Goal: Complete application form

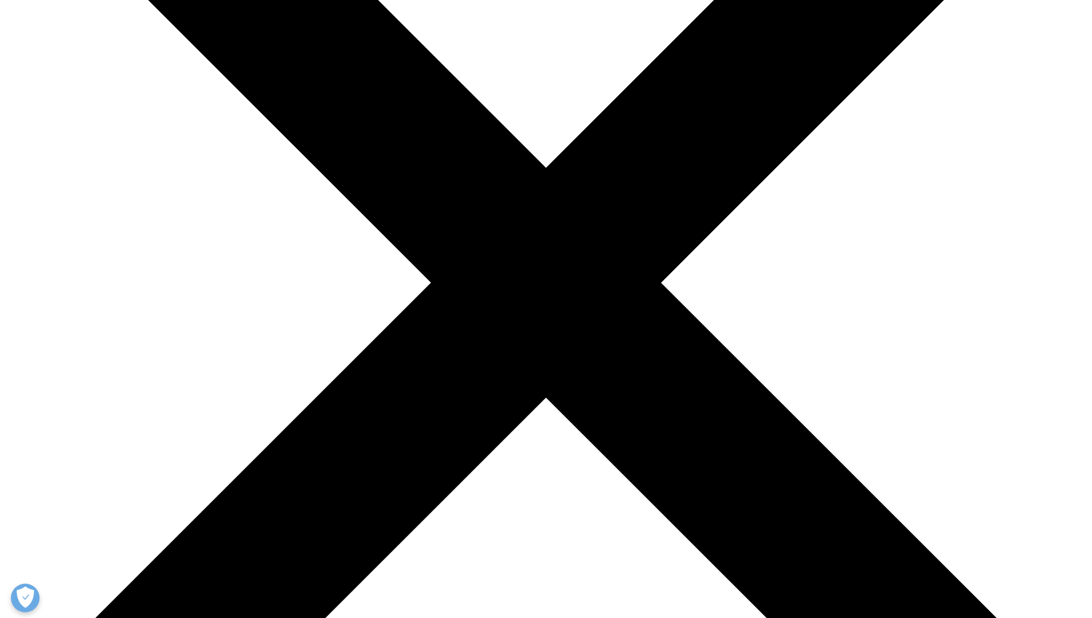
scroll to position [344, 0]
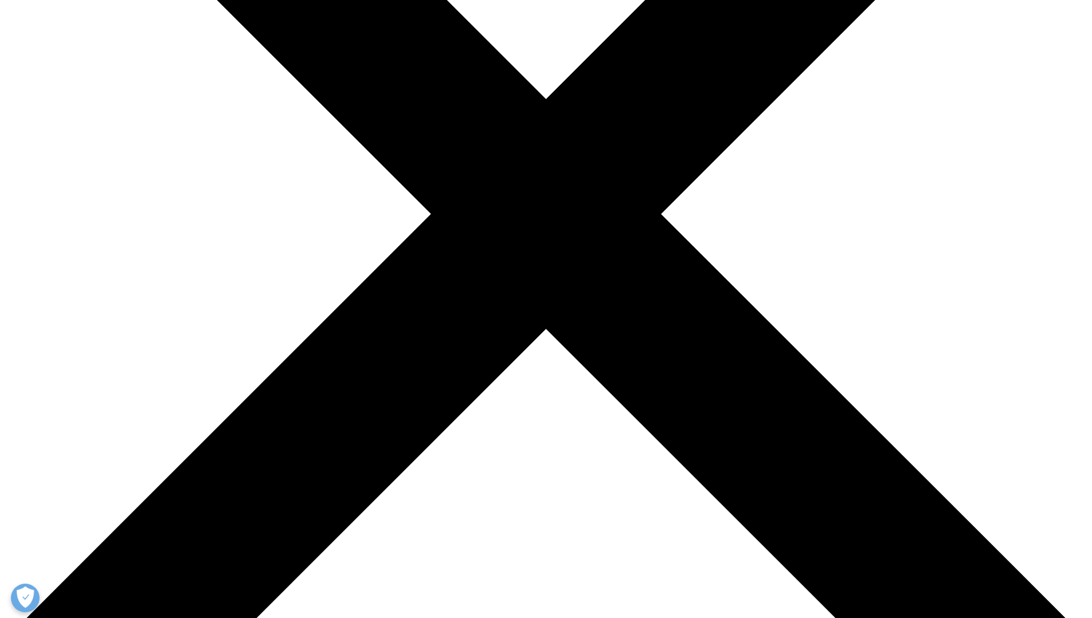
type input "[PERSON_NAME]"
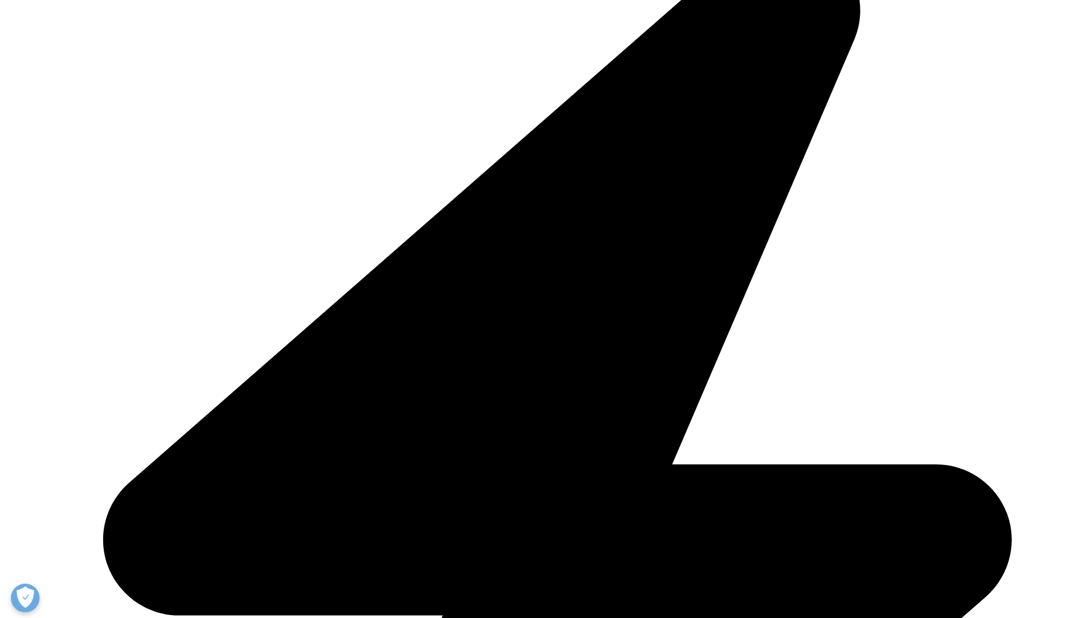
type input "[PERSON_NAME]"
type input "[PERSON_NAME][EMAIL_ADDRESS][DOMAIN_NAME]"
type input "[PERSON_NAME], [PERSON_NAME] and [PERSON_NAME]"
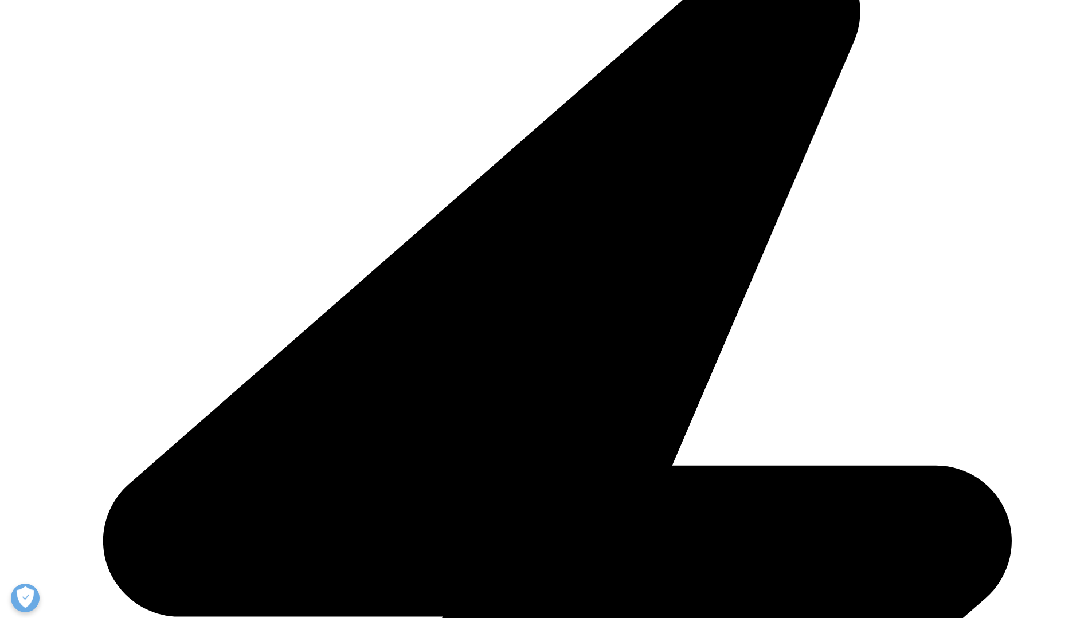
select select "[GEOGRAPHIC_DATA]"
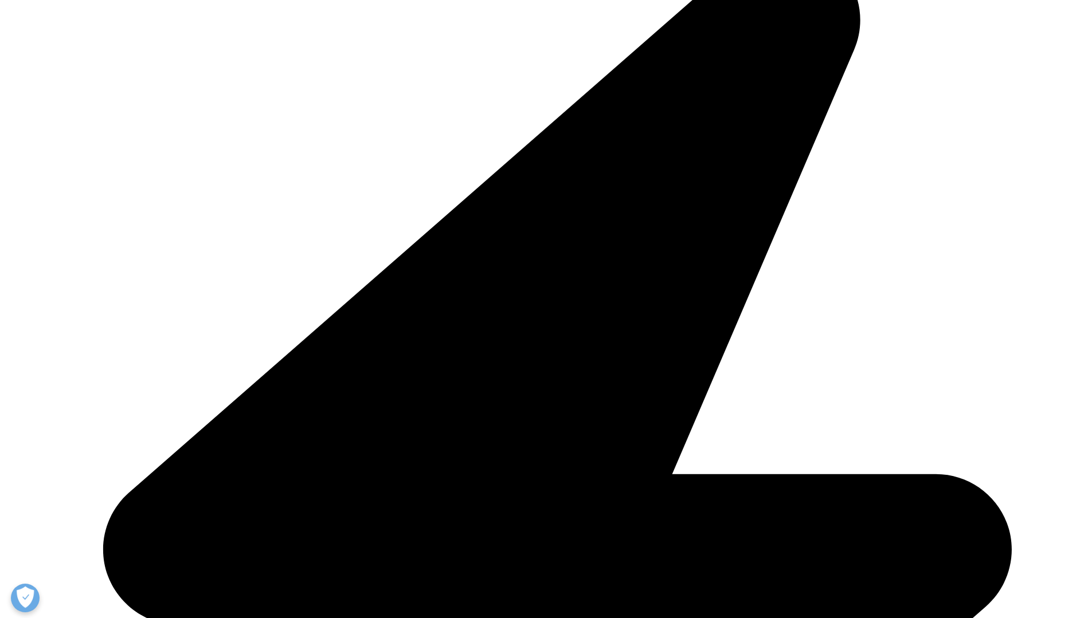
type input "Analyst"
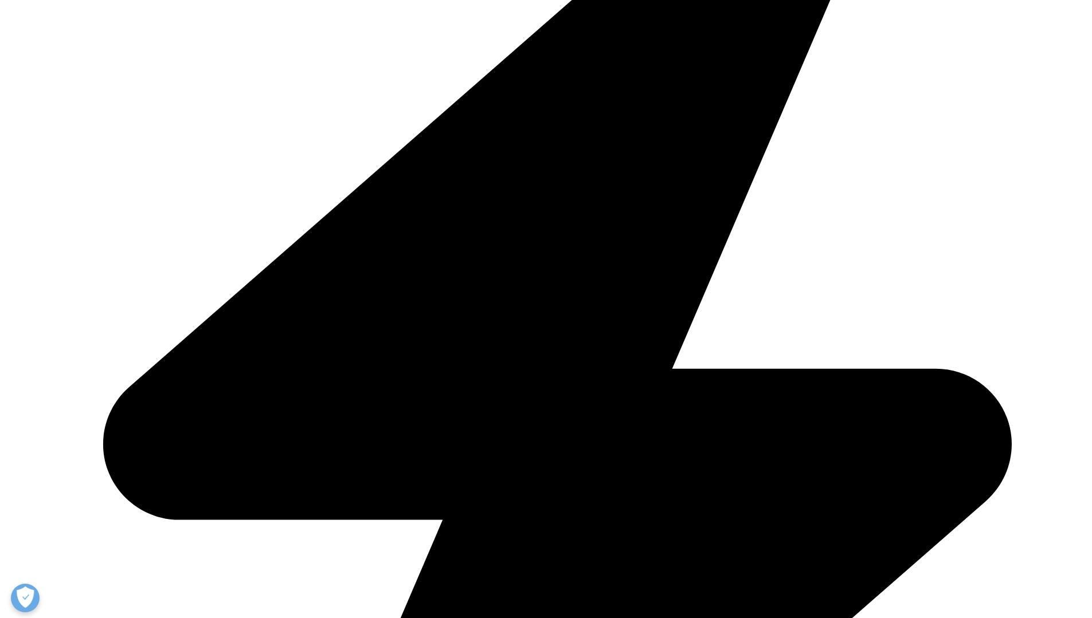
scroll to position [459, 0]
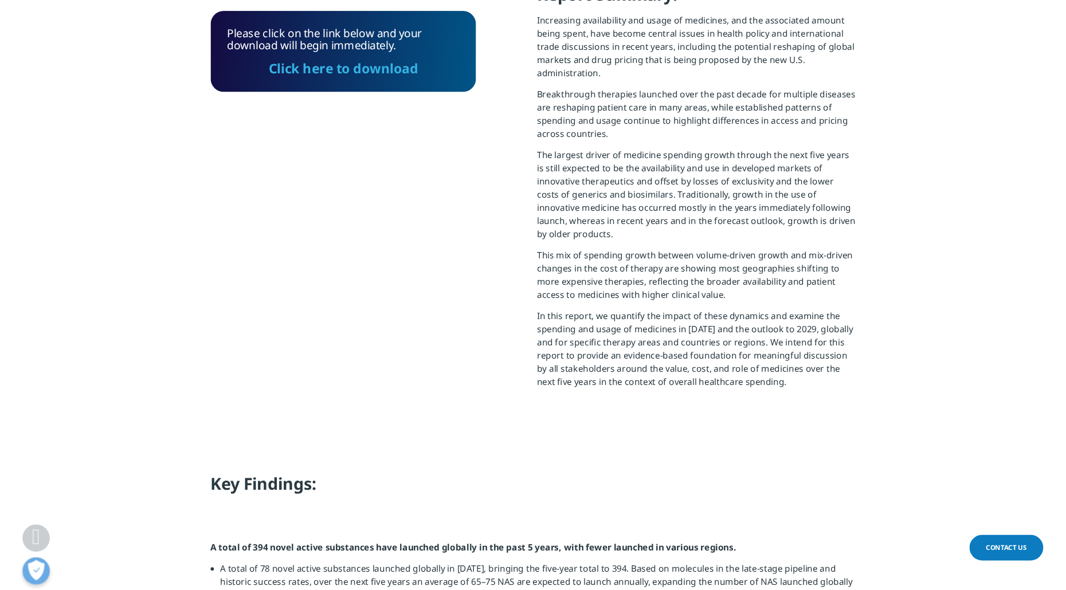
scroll to position [461, 676]
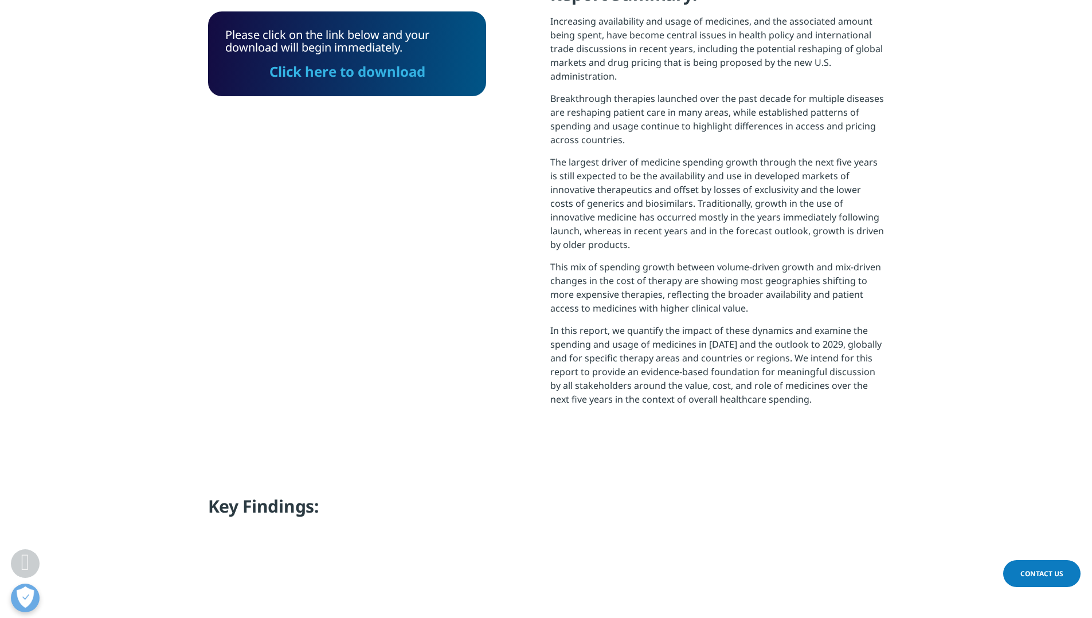
click at [344, 79] on link "Click here to download" at bounding box center [347, 71] width 156 height 19
